Goal: Task Accomplishment & Management: Complete application form

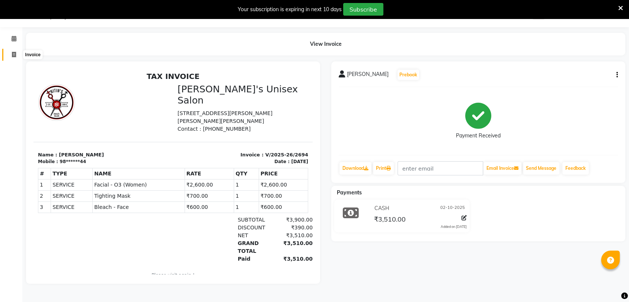
click at [15, 57] on icon at bounding box center [14, 55] width 4 height 6
select select "service"
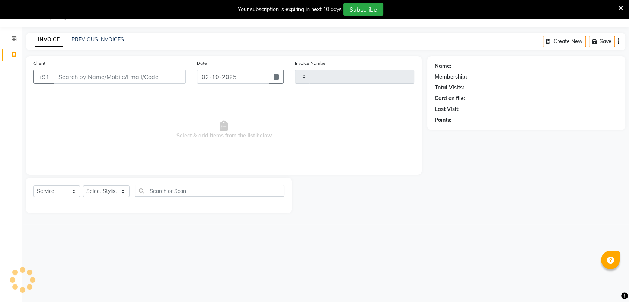
type input "2695"
select select "62"
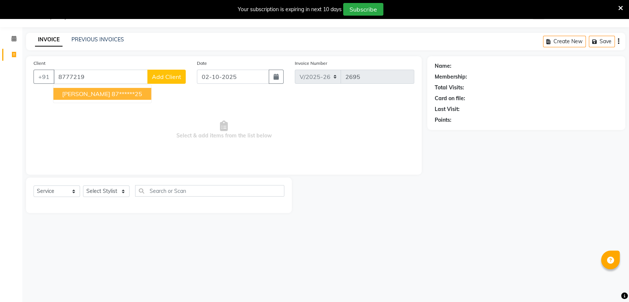
click at [98, 94] on span "SUSHMA TIWARI" at bounding box center [86, 93] width 48 height 7
type input "87******25"
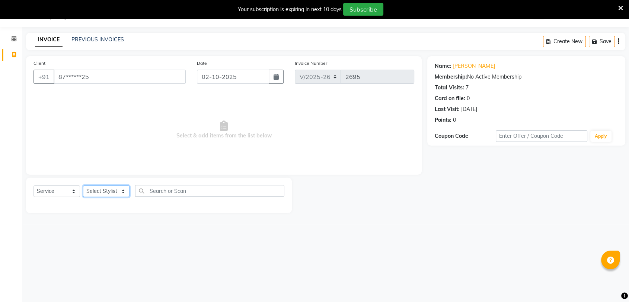
click at [122, 189] on select "Select Stylist [PERSON_NAME] DEEPA [PERSON_NAME] NEHA Nitin [PERSON_NAME] Recep…" at bounding box center [106, 191] width 47 height 12
select select "47432"
click at [83, 185] on select "Select Stylist [PERSON_NAME] DEEPA [PERSON_NAME] NEHA Nitin [PERSON_NAME] Recep…" at bounding box center [106, 191] width 47 height 12
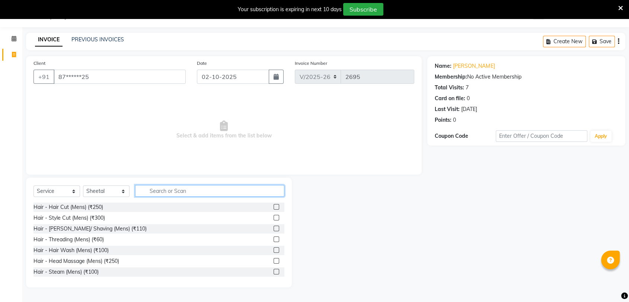
click at [181, 192] on input "text" at bounding box center [209, 191] width 149 height 12
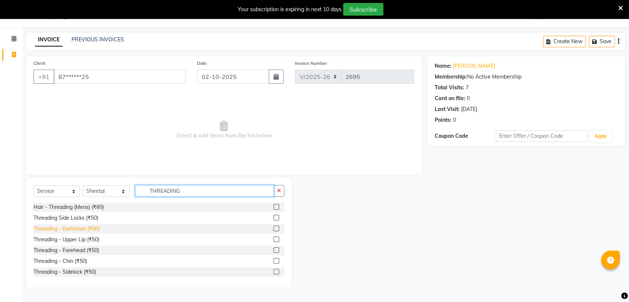
type input "THREADING"
click at [70, 227] on div "Threading - Eyebrows (₹50)" at bounding box center [66, 229] width 66 height 8
checkbox input "false"
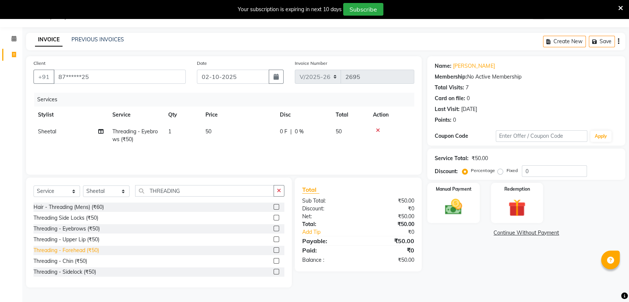
click at [77, 247] on div "Threading - Forehead (₹50)" at bounding box center [65, 250] width 65 height 8
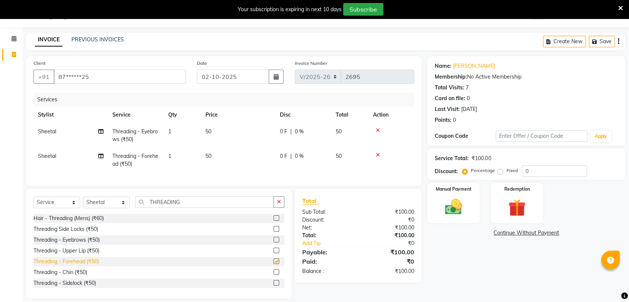
checkbox input "false"
click at [455, 210] on img at bounding box center [453, 206] width 29 height 21
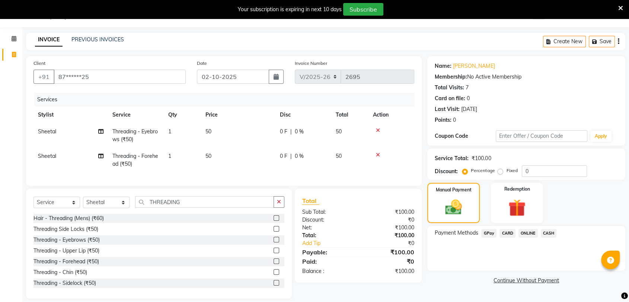
click at [550, 232] on span "CASH" at bounding box center [549, 233] width 16 height 9
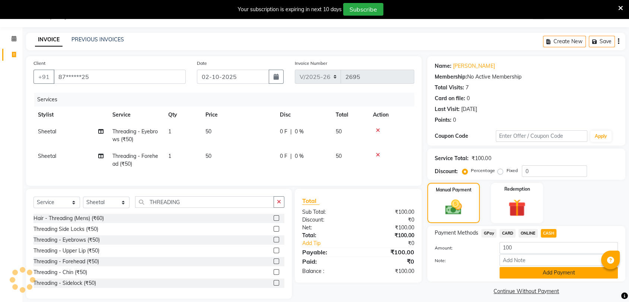
click at [530, 272] on button "Add Payment" at bounding box center [558, 273] width 118 height 12
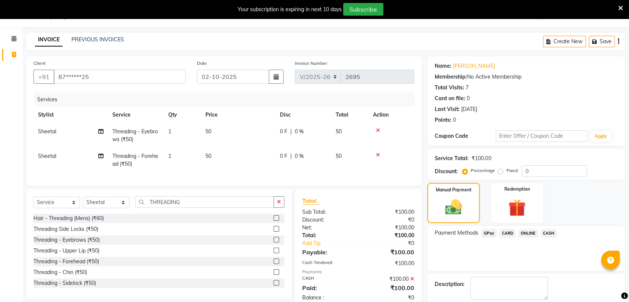
scroll to position [55, 0]
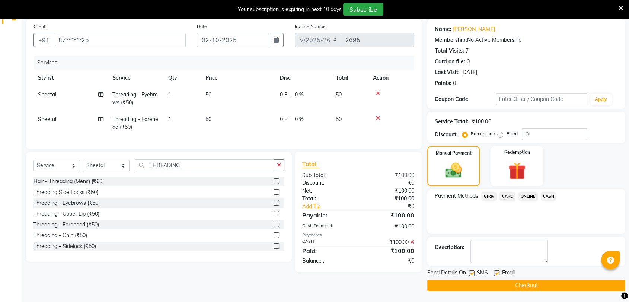
click at [520, 285] on button "Checkout" at bounding box center [526, 285] width 198 height 12
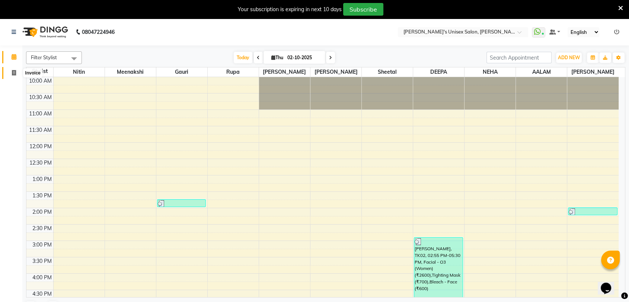
click at [11, 73] on span at bounding box center [13, 73] width 13 height 9
select select "62"
select select "service"
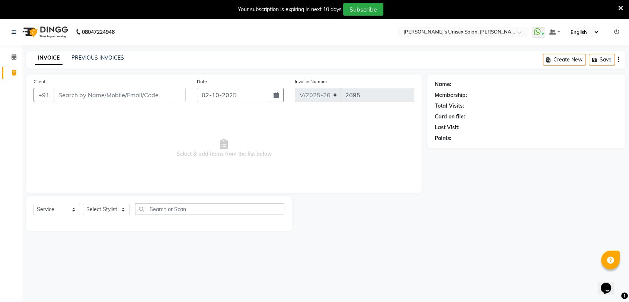
click at [79, 96] on input "Client" at bounding box center [120, 95] width 132 height 14
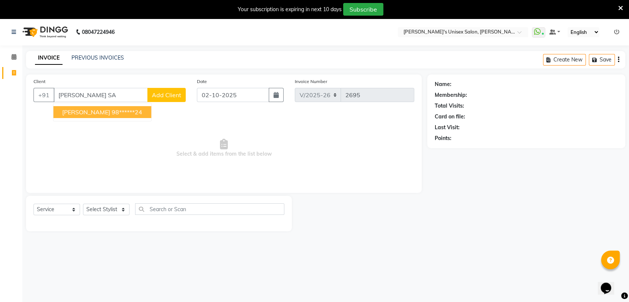
click at [112, 112] on ngb-highlight "98******24" at bounding box center [127, 111] width 31 height 7
type input "98******24"
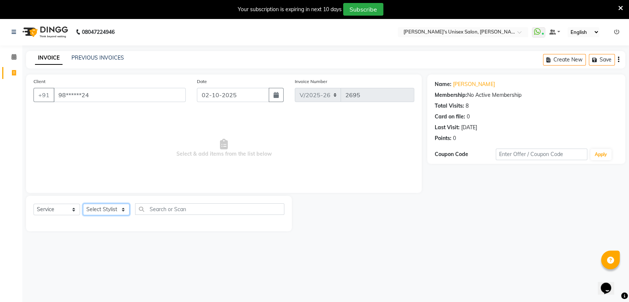
click at [125, 209] on select "Select Stylist [PERSON_NAME] DEEPA [PERSON_NAME] NEHA Nitin [PERSON_NAME] Recep…" at bounding box center [106, 210] width 47 height 12
select select "47432"
click at [83, 204] on select "Select Stylist [PERSON_NAME] DEEPA [PERSON_NAME] NEHA Nitin [PERSON_NAME] Recep…" at bounding box center [106, 210] width 47 height 12
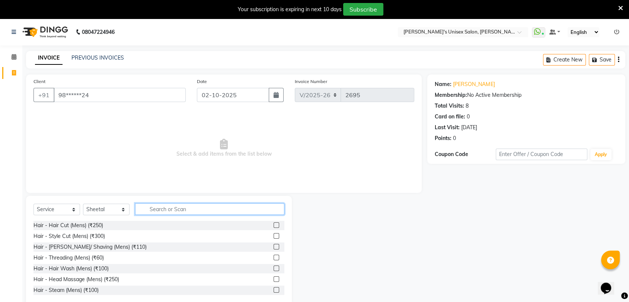
click at [162, 210] on input "text" at bounding box center [209, 209] width 149 height 12
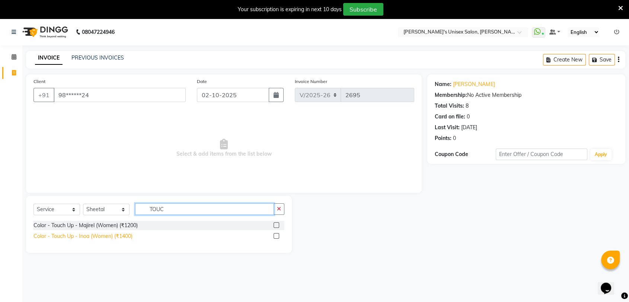
type input "TOUC"
click at [111, 237] on div "Color - Touch Up - Inoa (Women) (₹1400)" at bounding box center [82, 236] width 99 height 8
checkbox input "false"
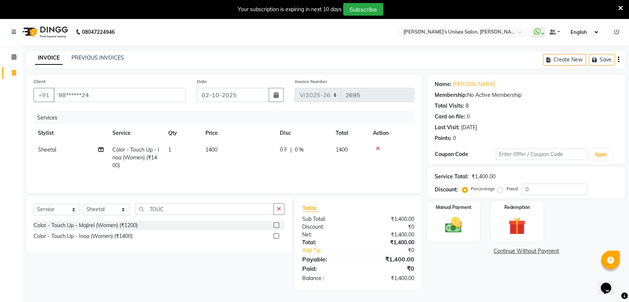
click at [222, 146] on td "1400" at bounding box center [238, 157] width 74 height 32
select select "47432"
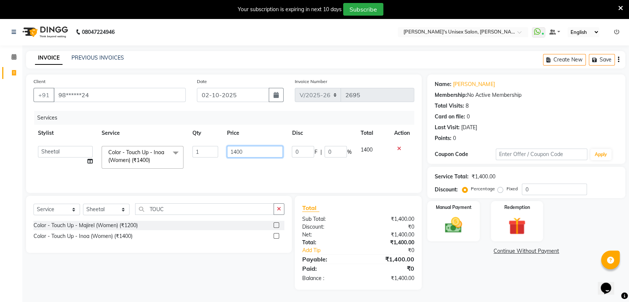
click at [246, 153] on input "1400" at bounding box center [255, 152] width 56 height 12
type input "1500"
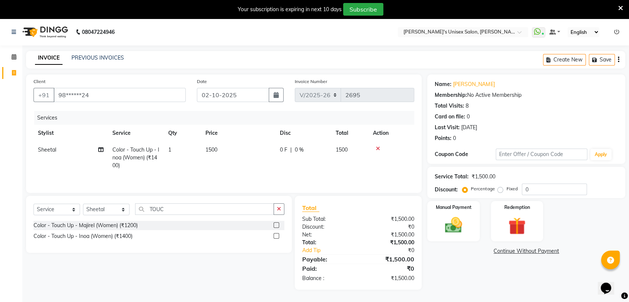
click at [256, 164] on td "1500" at bounding box center [238, 157] width 74 height 32
select select "47432"
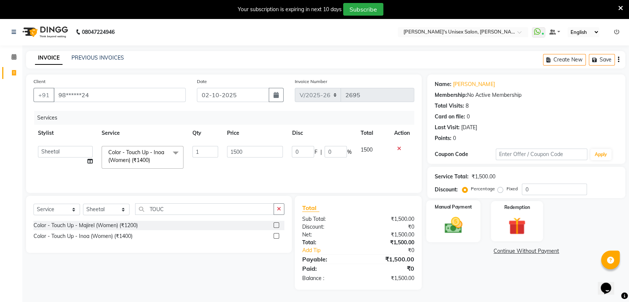
click at [454, 231] on img at bounding box center [453, 225] width 29 height 21
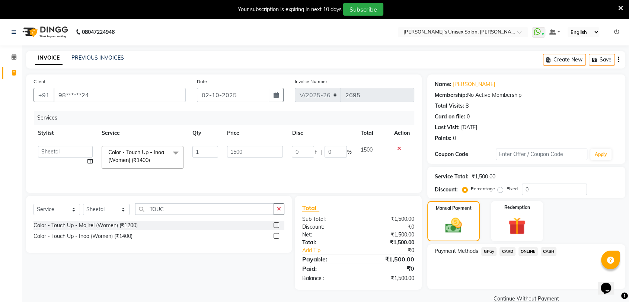
click at [486, 252] on span "GPay" at bounding box center [488, 251] width 15 height 9
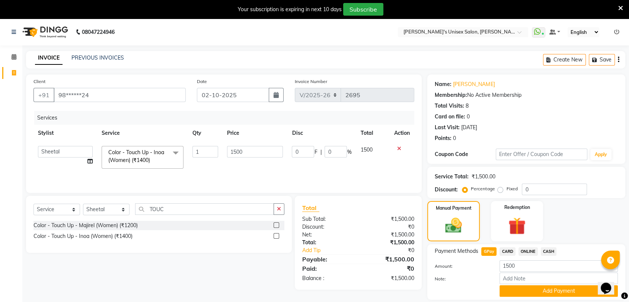
scroll to position [24, 0]
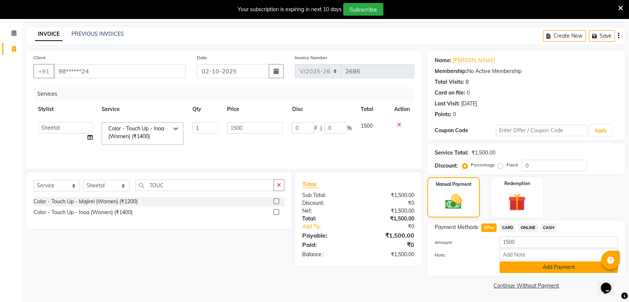
click at [531, 263] on button "Add Payment" at bounding box center [558, 267] width 118 height 12
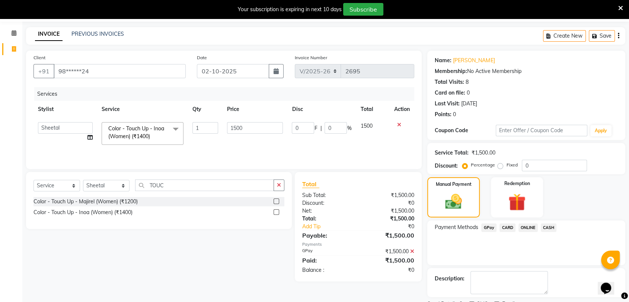
scroll to position [55, 0]
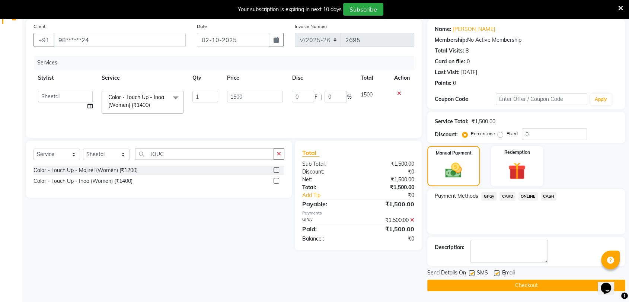
click at [477, 284] on button "Checkout" at bounding box center [526, 285] width 198 height 12
